Goal: Transaction & Acquisition: Purchase product/service

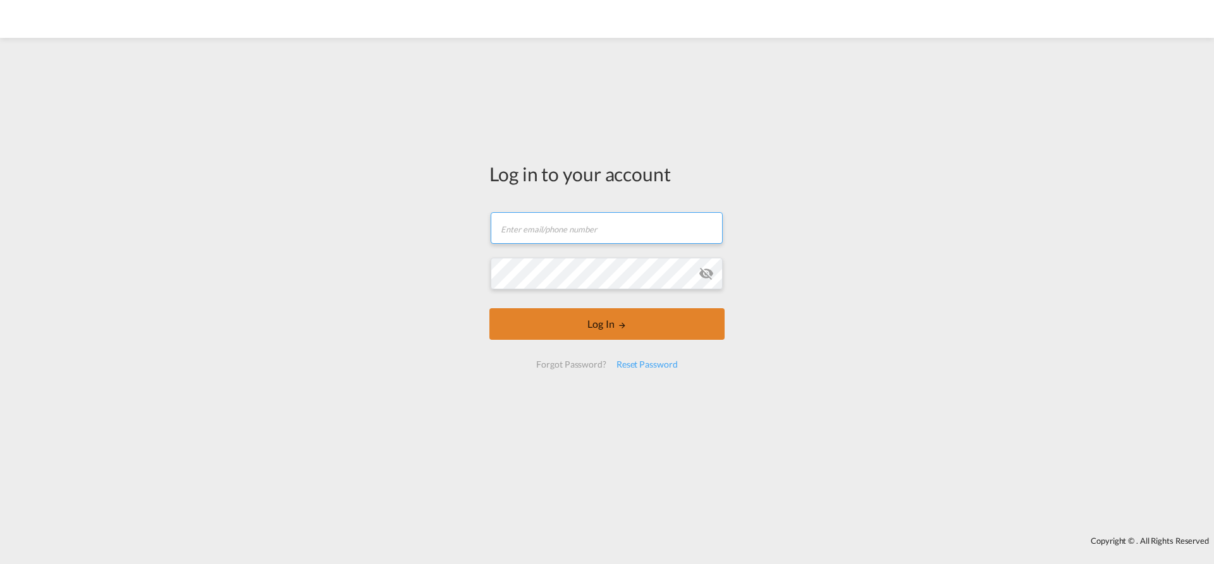
type input "[EMAIL_ADDRESS][PERSON_NAME][DOMAIN_NAME]"
click at [523, 328] on button "Log In" at bounding box center [606, 324] width 235 height 32
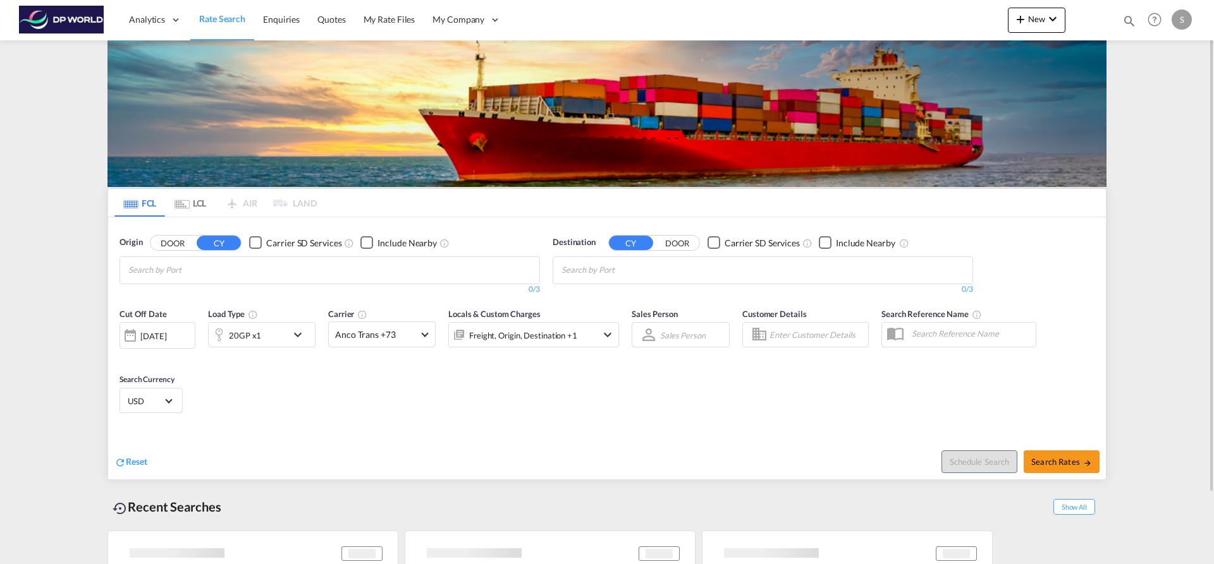
click at [193, 269] on input "Chips input." at bounding box center [188, 270] width 120 height 20
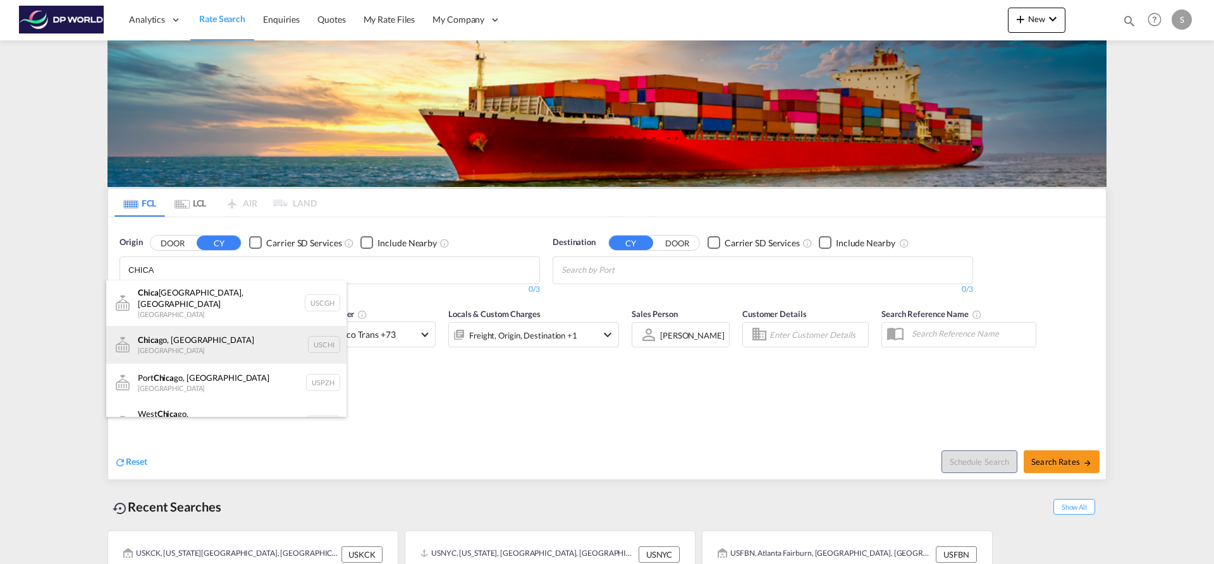
type input "CHICA"
click at [305, 343] on div "Chica go, IL United States USCHI" at bounding box center [226, 345] width 240 height 38
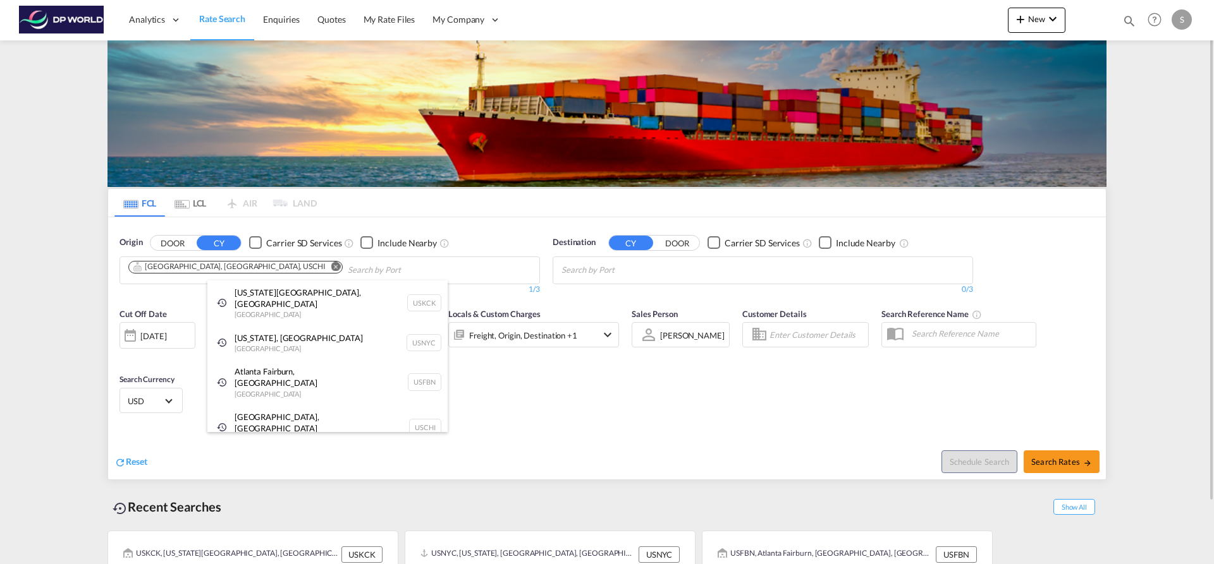
drag, startPoint x: 606, startPoint y: 271, endPoint x: 599, endPoint y: 269, distance: 7.2
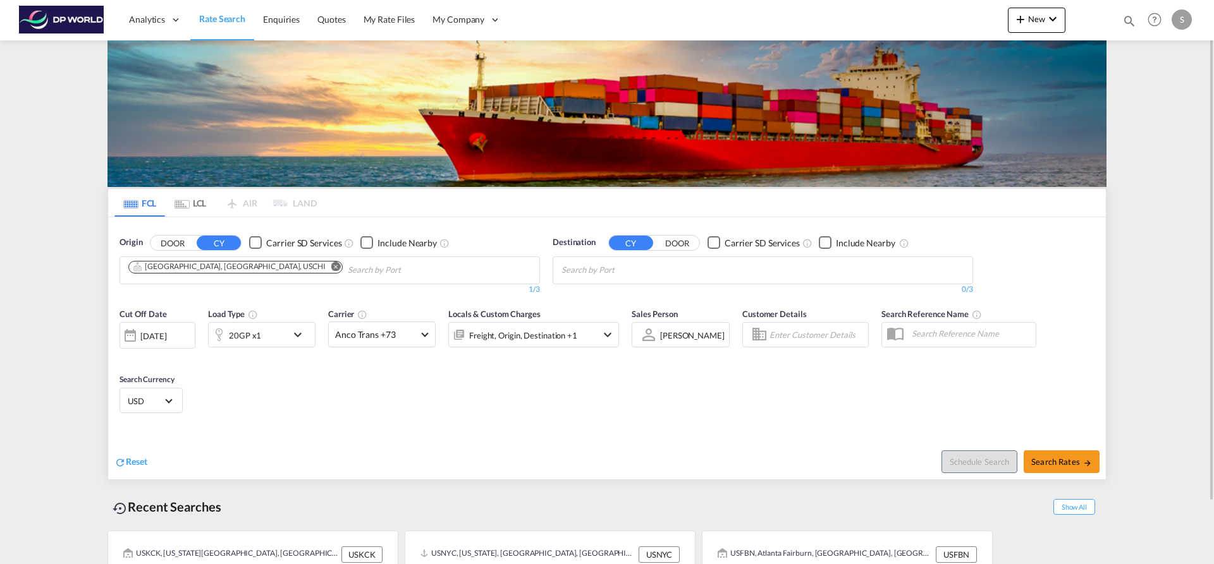
click at [715, 272] on body "Analytics Dashboard Rate Search Enquiries Quotes My Rate Files My Company" at bounding box center [607, 282] width 1214 height 564
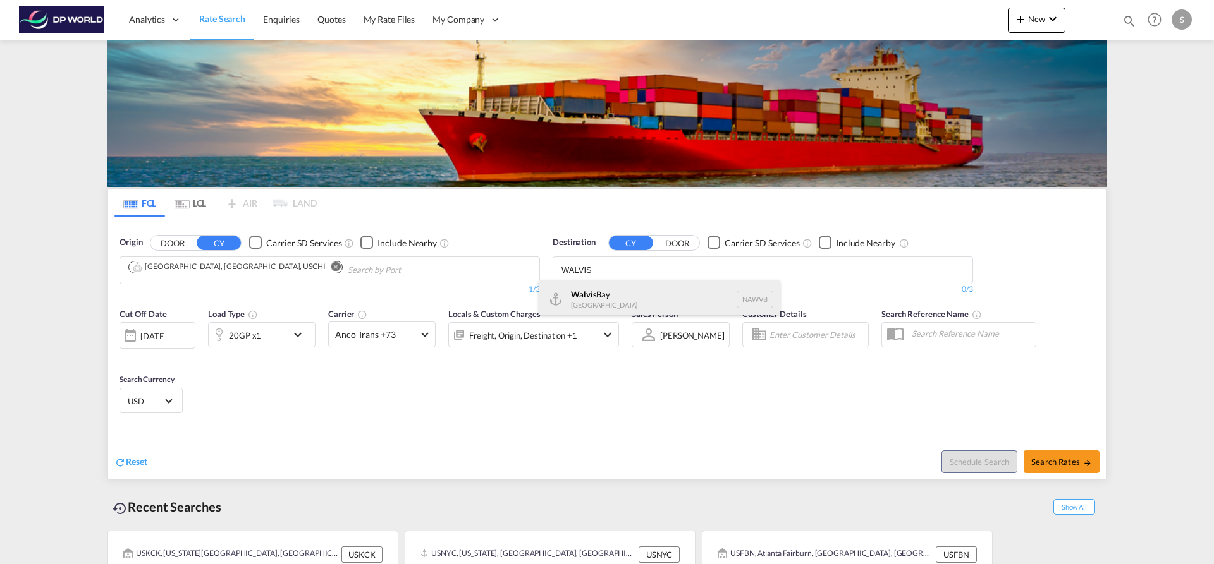
type input "WALVIS"
click at [670, 300] on div "Walvis Bay [GEOGRAPHIC_DATA] NAWVB" at bounding box center [659, 300] width 240 height 38
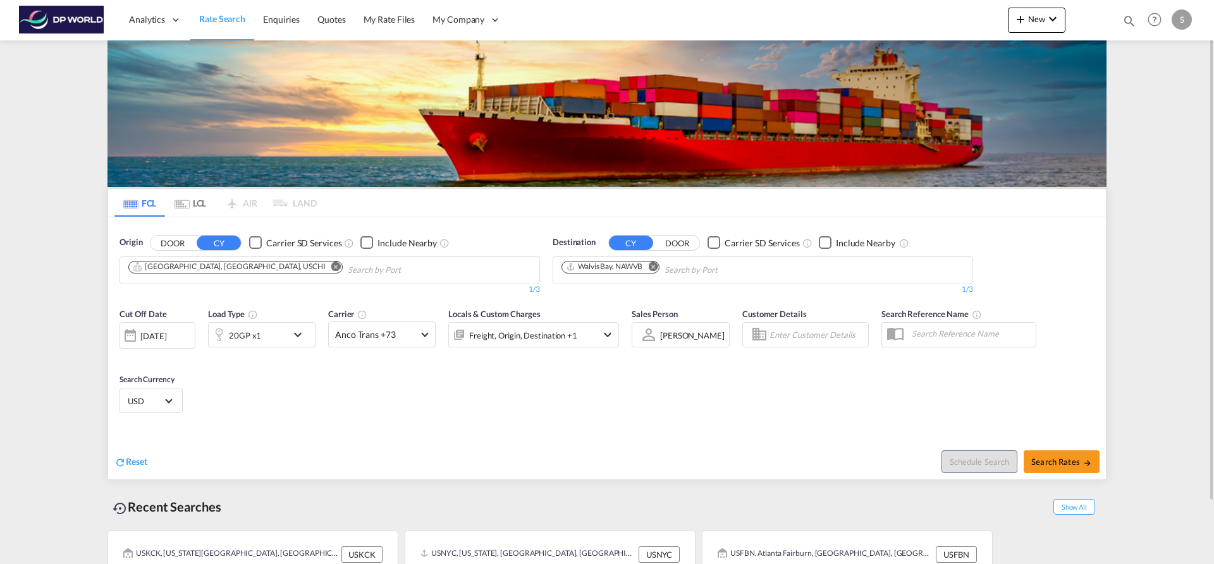
click at [289, 334] on div "20GP x1" at bounding box center [261, 334] width 107 height 25
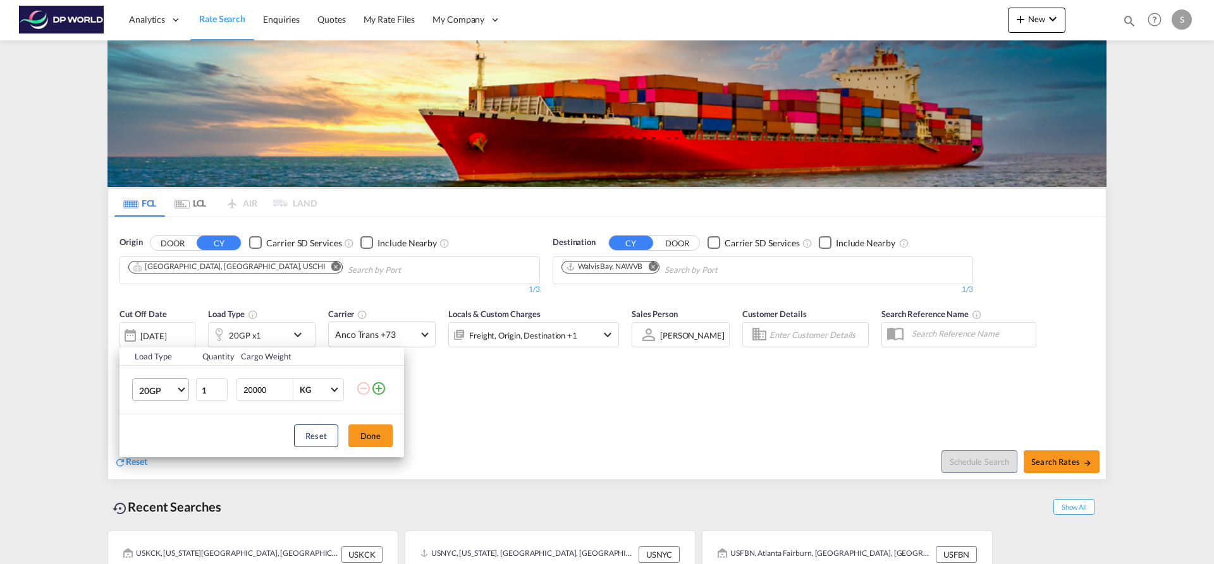
click at [186, 395] on md-select-value "20GP" at bounding box center [163, 389] width 51 height 21
click at [173, 451] on md-option "40HC" at bounding box center [172, 451] width 86 height 30
click at [369, 436] on button "Done" at bounding box center [370, 436] width 44 height 23
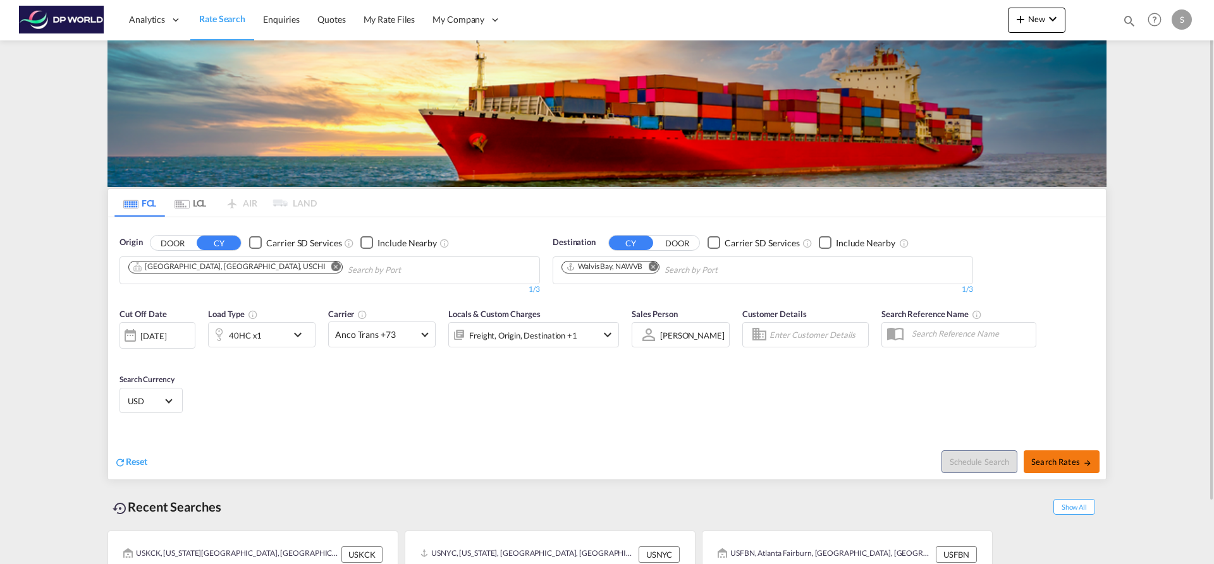
click at [1054, 467] on button "Search Rates" at bounding box center [1061, 462] width 76 height 23
type input "USCHI to NAWVB / [DATE]"
